Goal: Navigation & Orientation: Find specific page/section

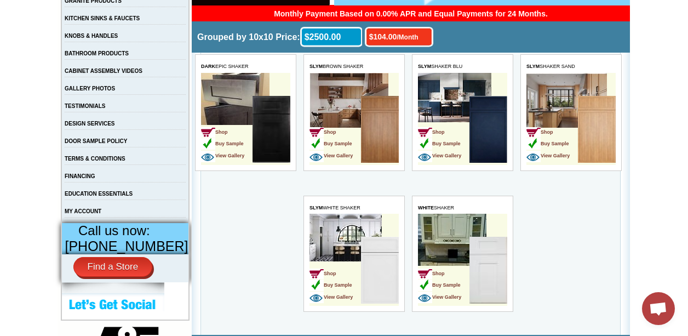
scroll to position [209, 0]
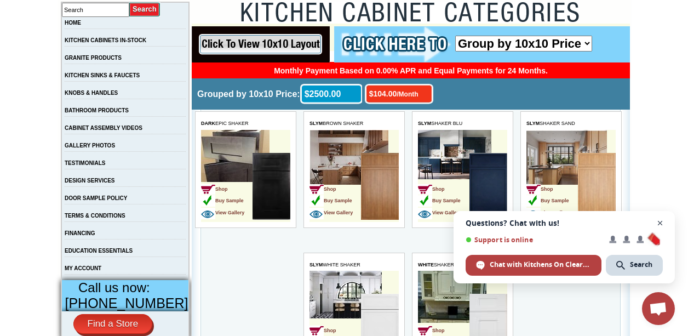
click at [660, 221] on span "Close chat" at bounding box center [660, 223] width 14 height 14
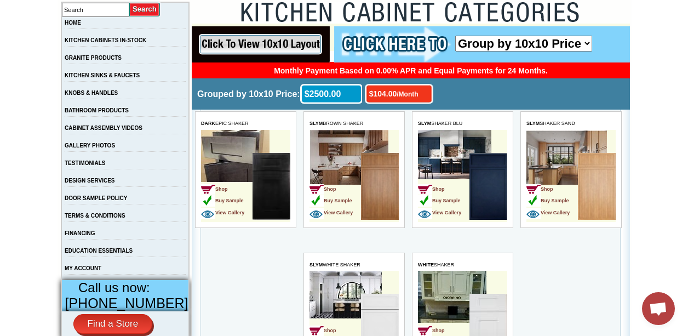
click at [596, 163] on img at bounding box center [596, 186] width 38 height 67
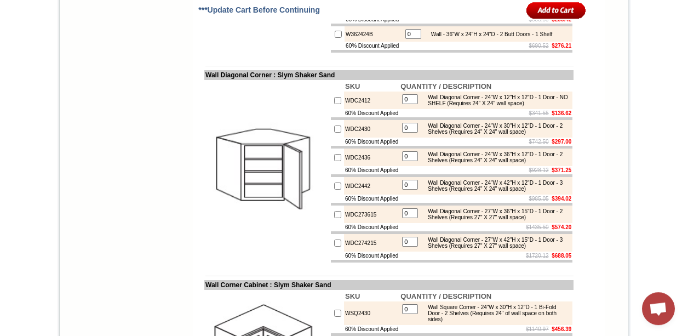
scroll to position [2467, 0]
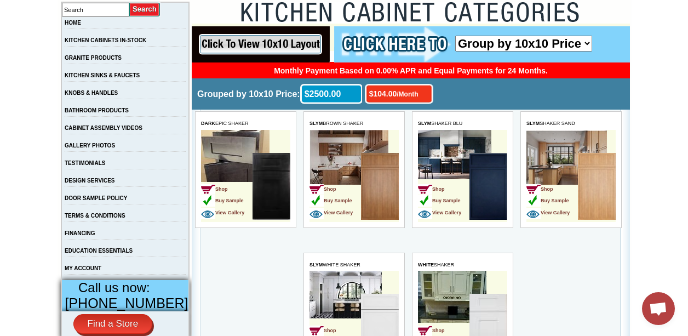
click at [580, 181] on img at bounding box center [596, 186] width 38 height 67
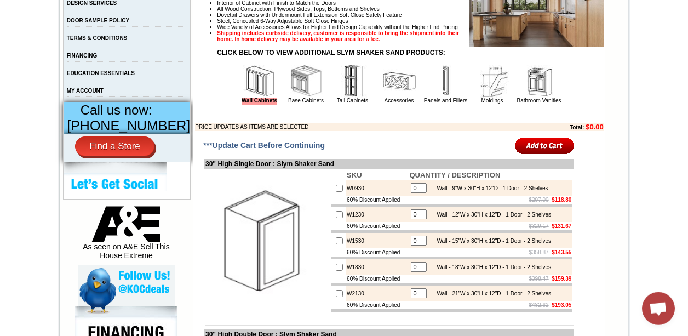
scroll to position [360, 0]
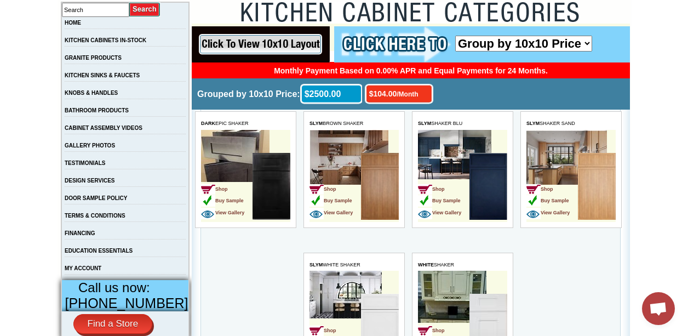
click at [339, 134] on td "Shop Buy Sample View Gallery" at bounding box center [353, 176] width 89 height 92
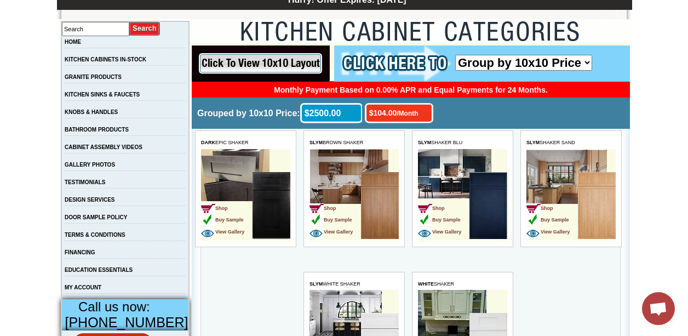
scroll to position [19, 0]
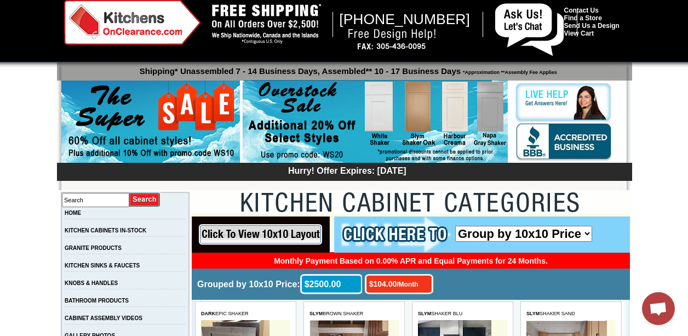
click at [411, 116] on img at bounding box center [375, 122] width 265 height 84
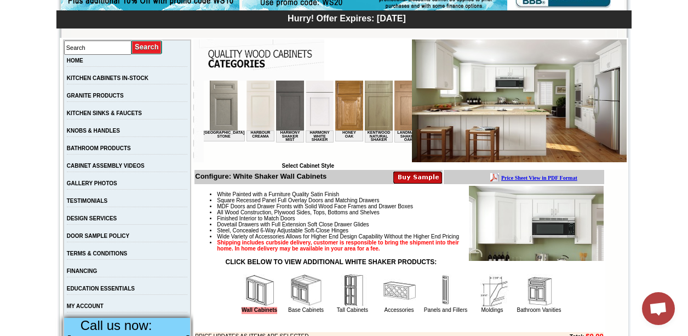
scroll to position [0, 815]
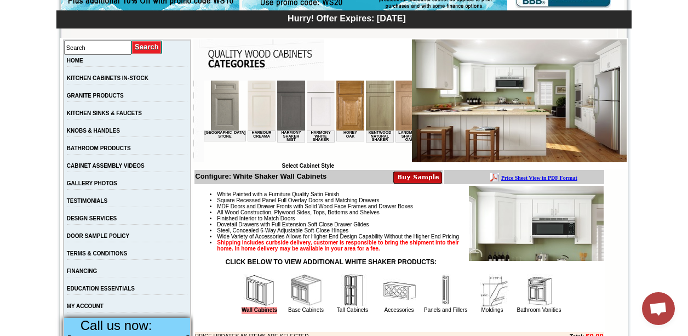
click at [336, 105] on img at bounding box center [350, 105] width 28 height 50
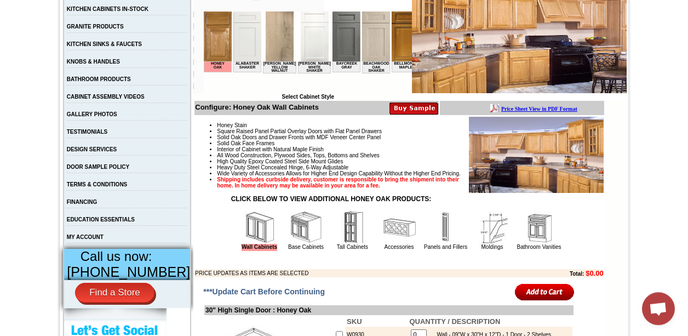
scroll to position [189, 0]
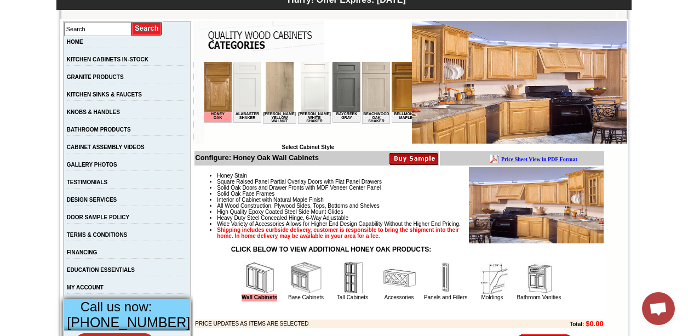
click at [546, 159] on b "Price Sheet View in PDF Format" at bounding box center [538, 159] width 76 height 6
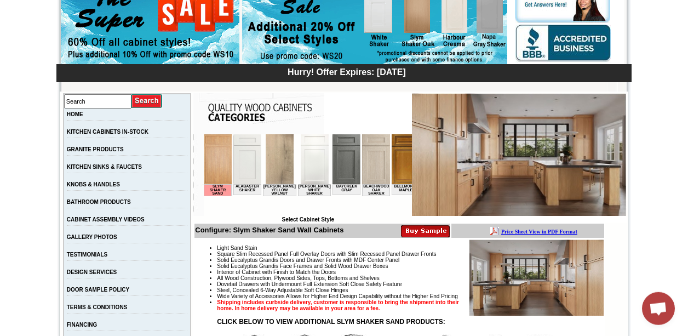
scroll to position [133, 0]
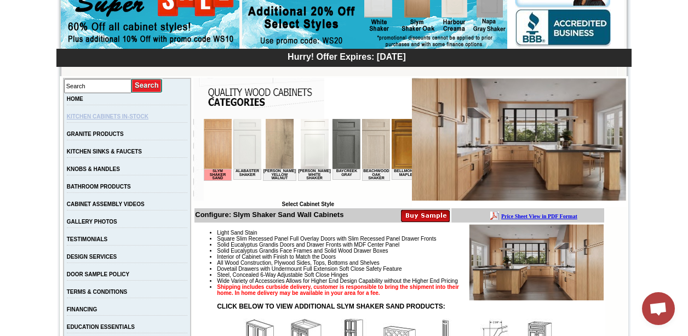
click at [148, 119] on link "KITCHEN CABINETS IN-STOCK" at bounding box center [108, 116] width 82 height 6
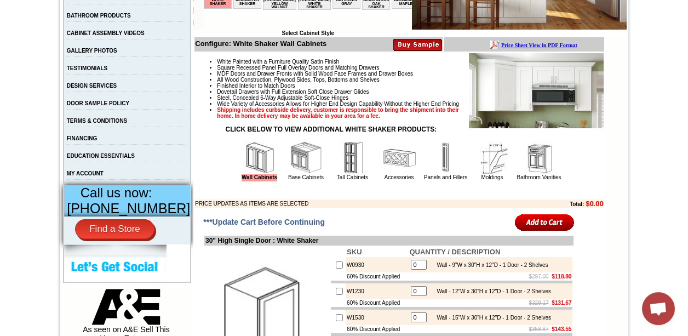
scroll to position [303, 0]
click at [103, 176] on link "MY ACCOUNT" at bounding box center [85, 173] width 37 height 6
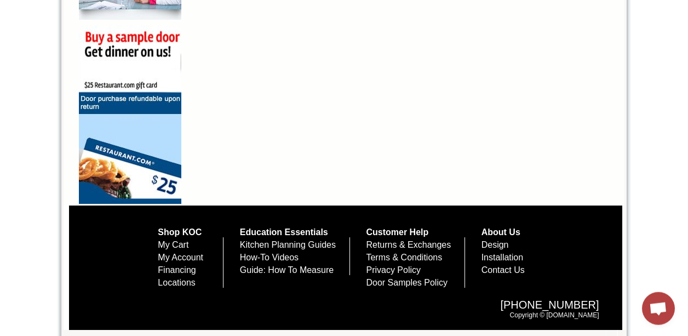
scroll to position [863, 0]
